Goal: Obtain resource: Download file/media

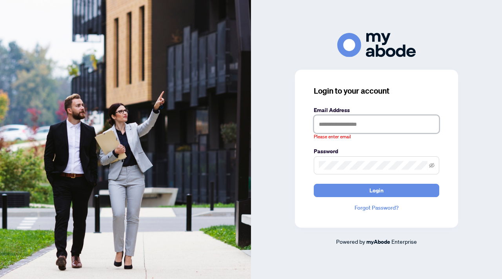
type input "**********"
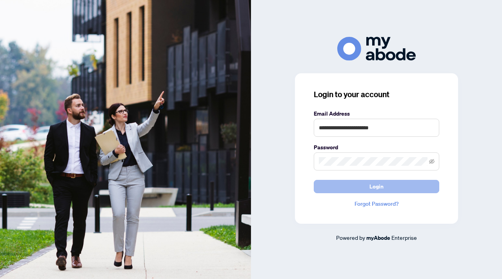
click at [344, 184] on button "Login" at bounding box center [377, 186] width 126 height 13
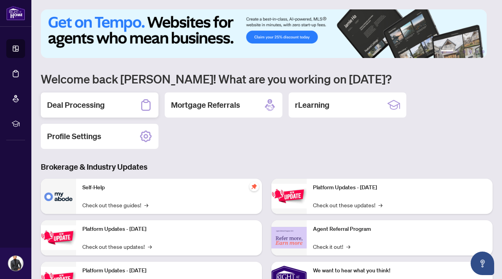
click at [102, 103] on h2 "Deal Processing" at bounding box center [76, 105] width 58 height 11
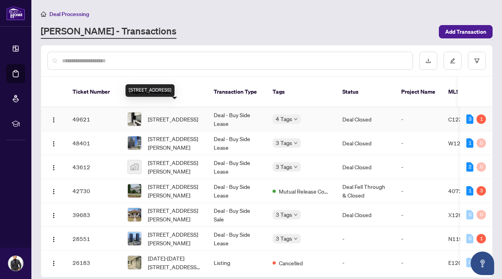
click at [177, 115] on span "[STREET_ADDRESS]" at bounding box center [173, 119] width 50 height 9
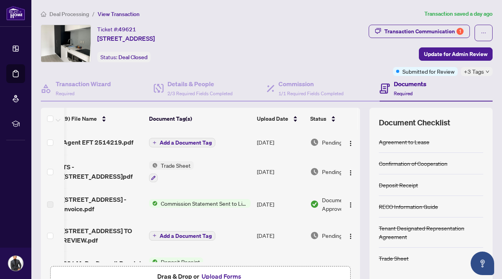
scroll to position [0, 46]
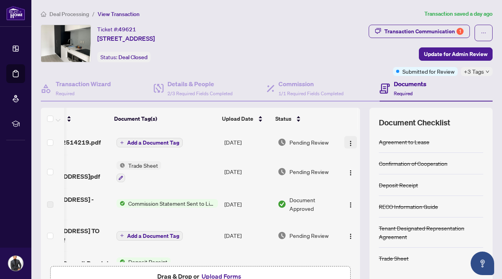
click at [348, 144] on img "button" at bounding box center [351, 144] width 6 height 6
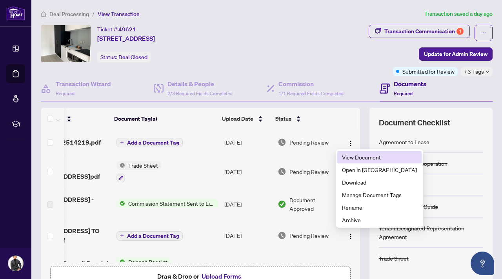
click at [351, 155] on span "View Document" at bounding box center [379, 157] width 75 height 9
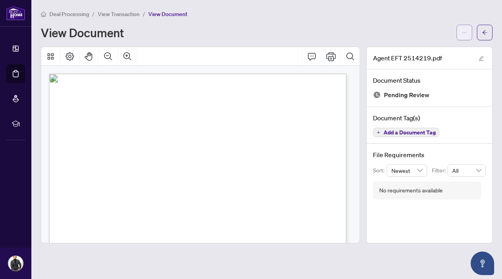
click at [463, 35] on span "button" at bounding box center [464, 32] width 5 height 13
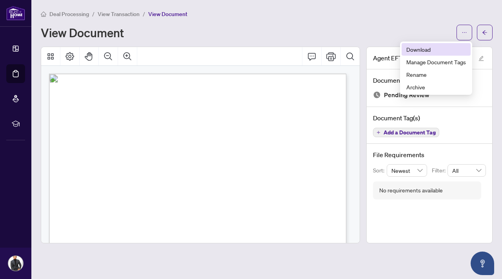
click at [413, 48] on span "Download" at bounding box center [437, 49] width 60 height 9
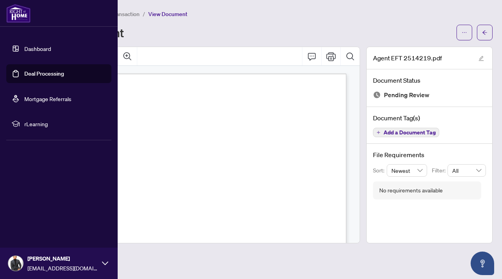
click at [36, 47] on link "Dashboard" at bounding box center [37, 48] width 27 height 7
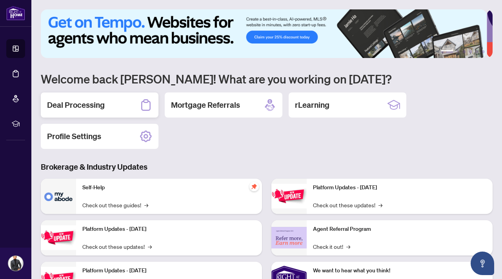
click at [122, 101] on div "Deal Processing" at bounding box center [100, 105] width 118 height 25
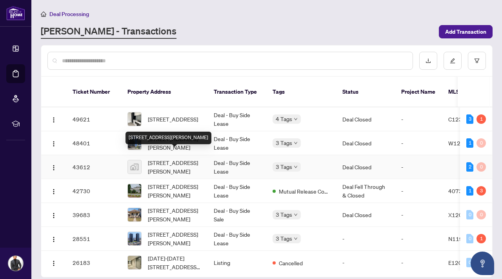
click at [170, 159] on span "[STREET_ADDRESS][PERSON_NAME]" at bounding box center [174, 167] width 53 height 17
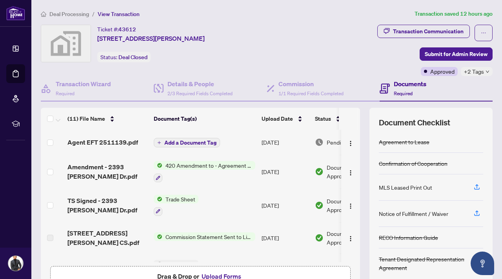
click at [289, 139] on td "[DATE]" at bounding box center [285, 142] width 53 height 25
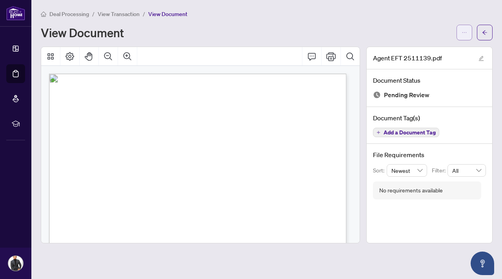
click at [462, 34] on button "button" at bounding box center [465, 33] width 16 height 16
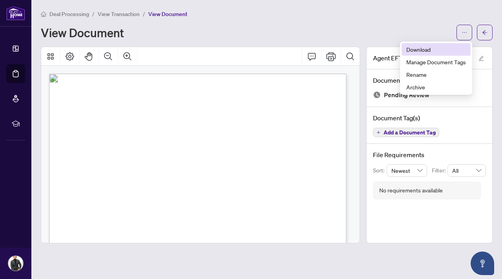
click at [437, 49] on span "Download" at bounding box center [437, 49] width 60 height 9
